Goal: Task Accomplishment & Management: Complete application form

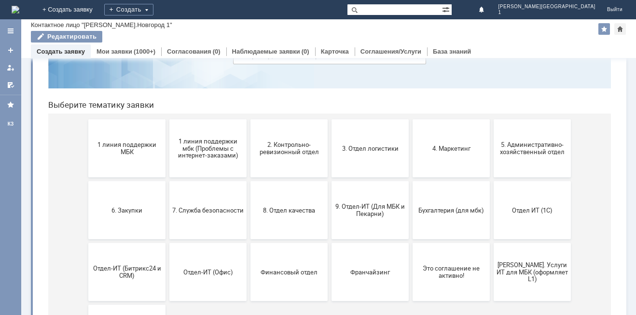
scroll to position [97, 0]
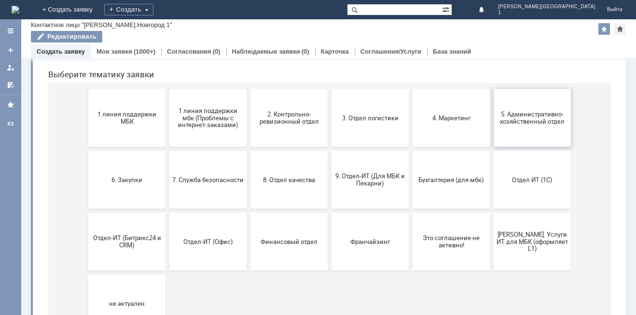
click at [537, 134] on button "5. Административно-хозяйственный отдел" at bounding box center [532, 118] width 77 height 58
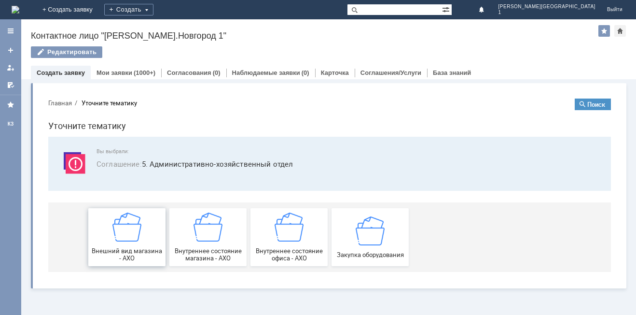
click at [140, 240] on img at bounding box center [127, 226] width 29 height 29
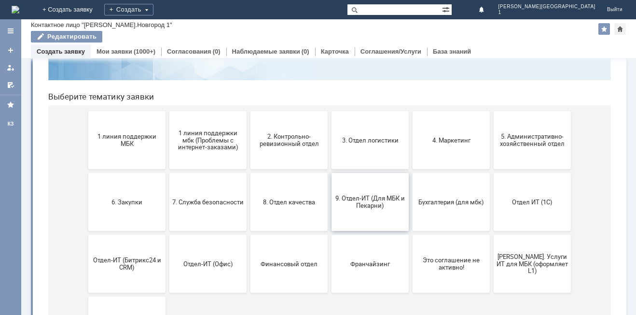
scroll to position [97, 0]
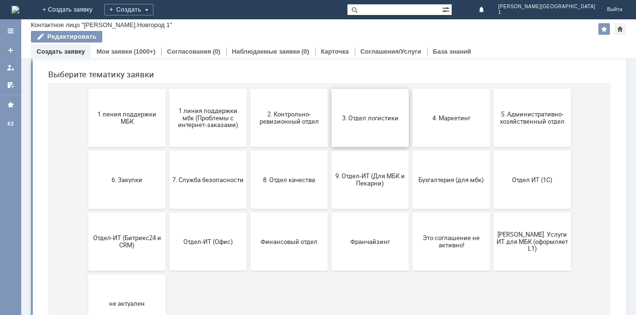
click at [356, 141] on button "3. Отдел логистики" at bounding box center [370, 118] width 77 height 58
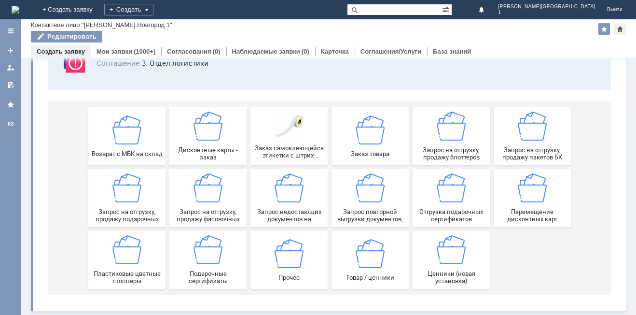
scroll to position [80, 0]
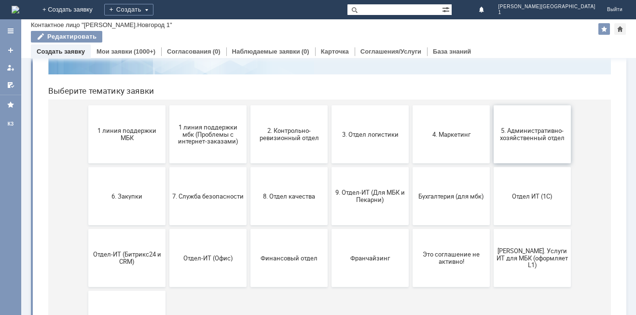
click at [529, 141] on span "5. Административно-хозяйственный отдел" at bounding box center [532, 134] width 71 height 14
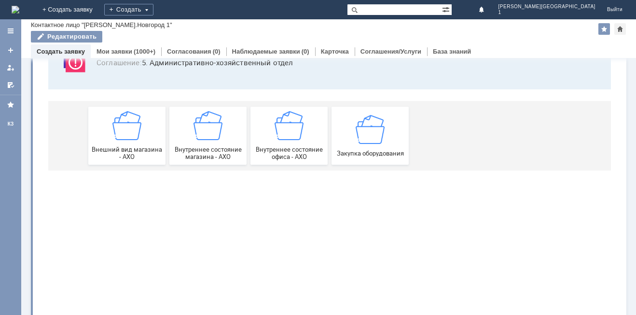
scroll to position [0, 0]
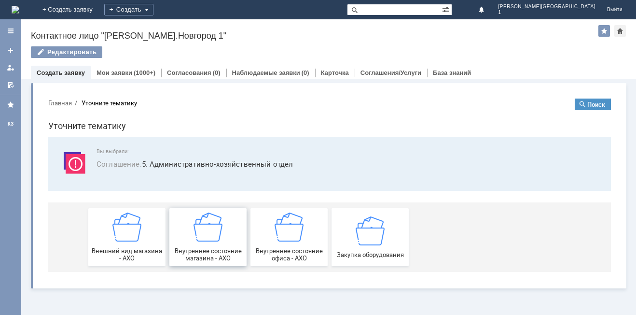
click at [214, 242] on div "Внутреннее состояние магазина - АХО" at bounding box center [207, 236] width 71 height 49
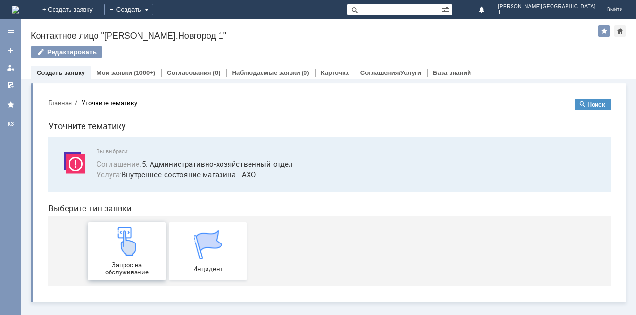
click at [132, 258] on div "Запрос на обслуживание" at bounding box center [126, 250] width 71 height 49
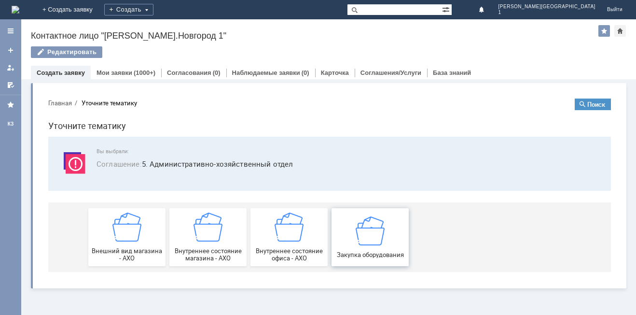
click at [387, 242] on div "Закупка оборудования" at bounding box center [370, 237] width 71 height 42
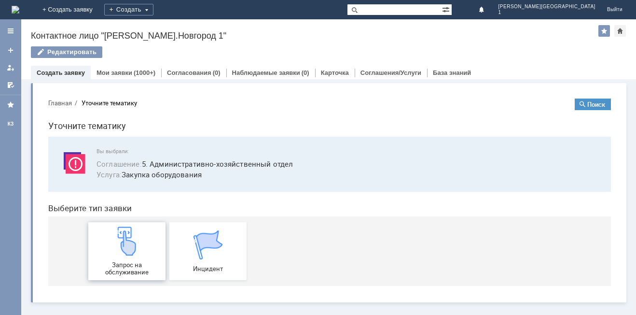
click at [137, 254] on img at bounding box center [127, 240] width 29 height 29
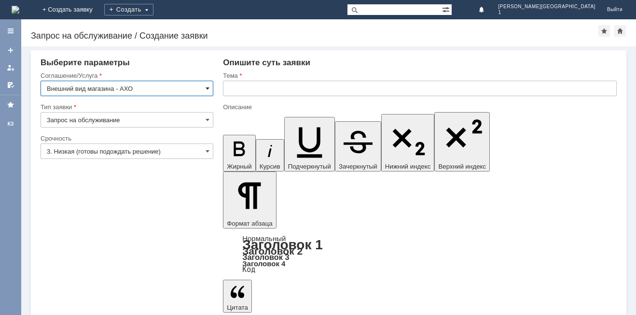
click at [208, 90] on span at bounding box center [208, 88] width 4 height 8
click at [309, 33] on div "Запрос на обслуживание / Создание заявки" at bounding box center [315, 36] width 568 height 10
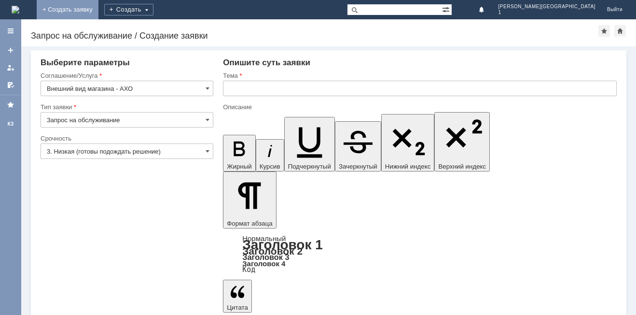
type input "Внешний вид магазина - АХО"
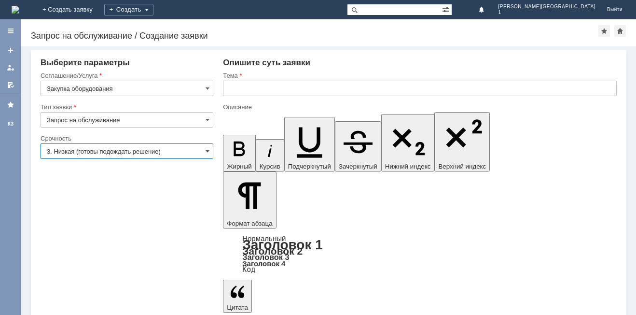
click at [155, 155] on input "3. Низкая (готовы подождать решение)" at bounding box center [127, 150] width 173 height 15
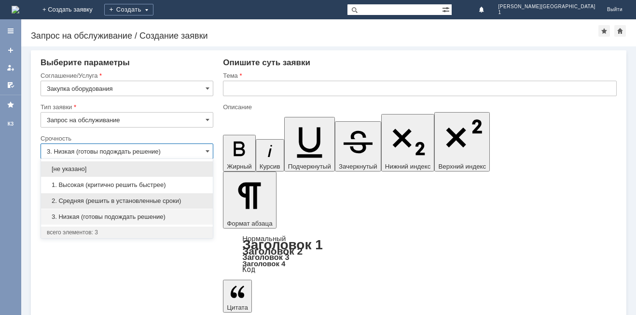
click at [129, 203] on span "2. Средняя (решить в установленные сроки)" at bounding box center [127, 201] width 160 height 8
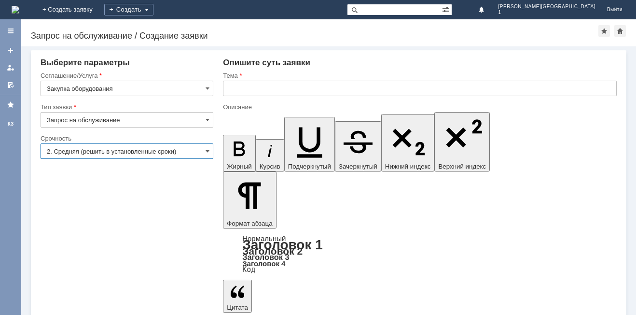
type input "2. Средняя (решить в установленные сроки)"
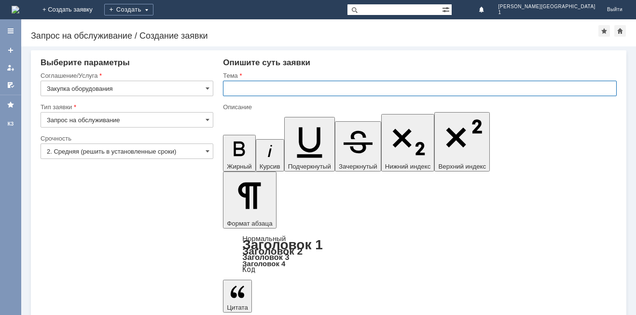
click at [263, 87] on input "text" at bounding box center [420, 88] width 394 height 15
type input "Оьорудование"
